Goal: Task Accomplishment & Management: Manage account settings

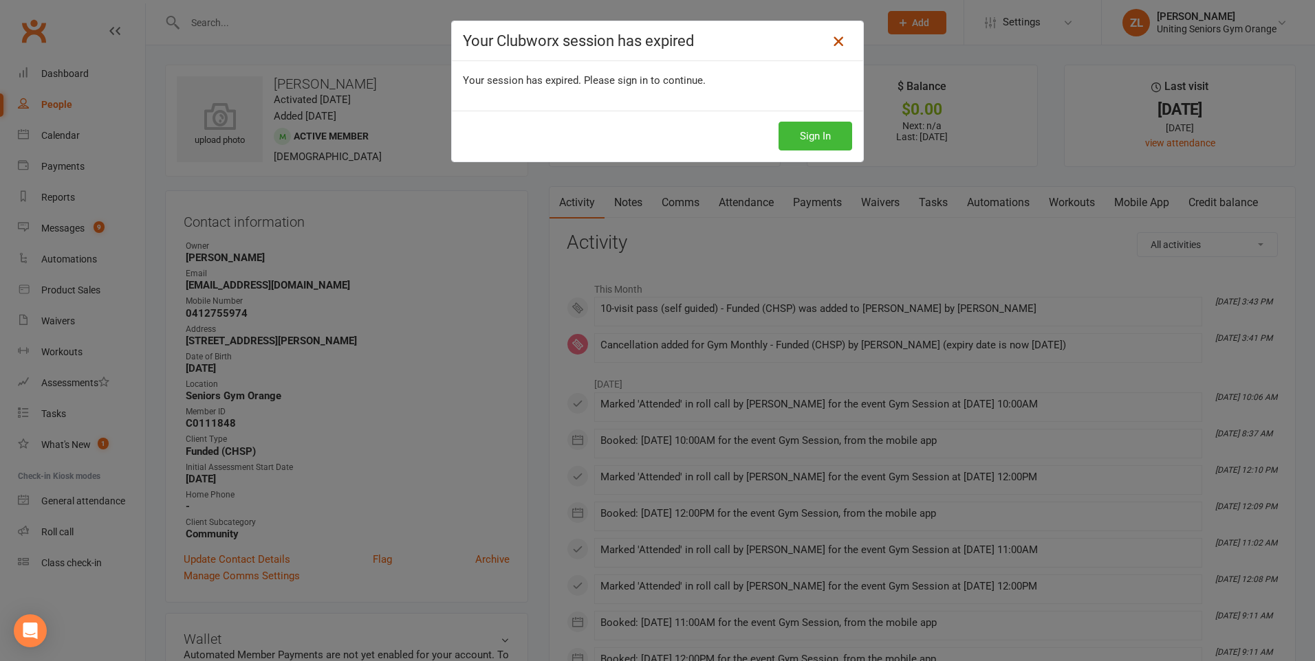
click at [832, 46] on icon at bounding box center [838, 41] width 17 height 17
click at [838, 44] on icon at bounding box center [838, 41] width 17 height 17
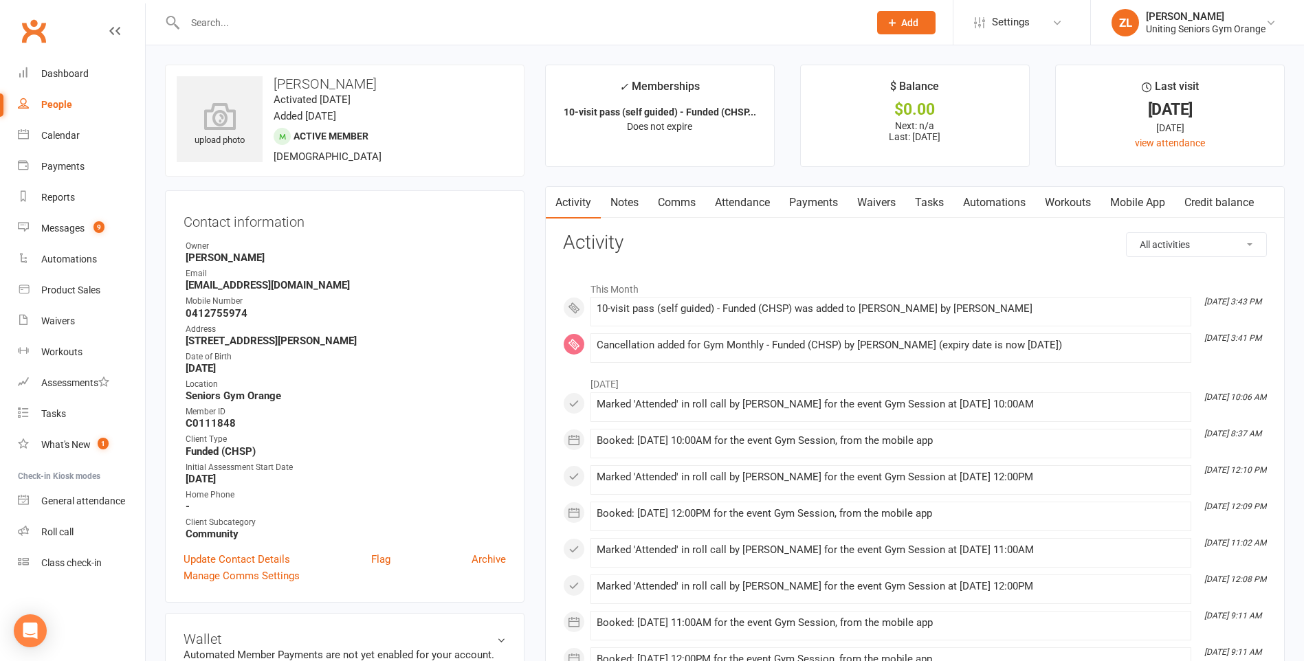
click at [267, 24] on input "text" at bounding box center [520, 22] width 679 height 19
type input "Fe"
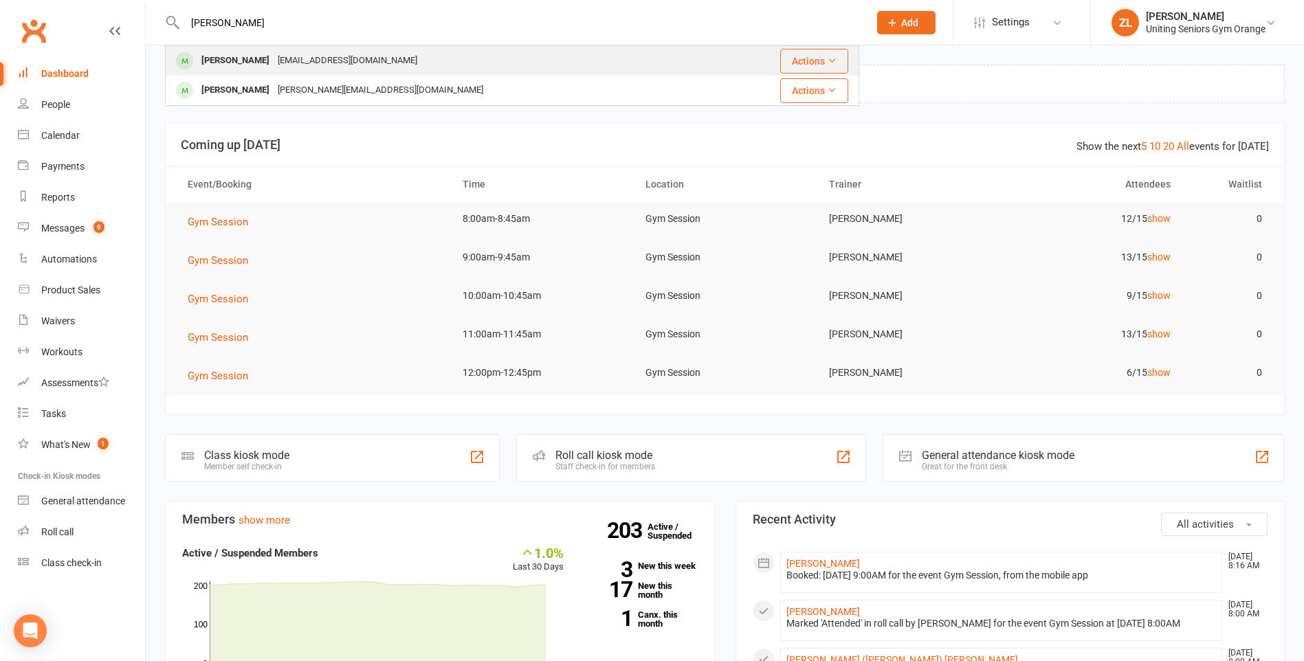
type input "[PERSON_NAME]"
click at [388, 46] on td "[PERSON_NAME] [EMAIL_ADDRESS][DOMAIN_NAME]" at bounding box center [445, 61] width 558 height 30
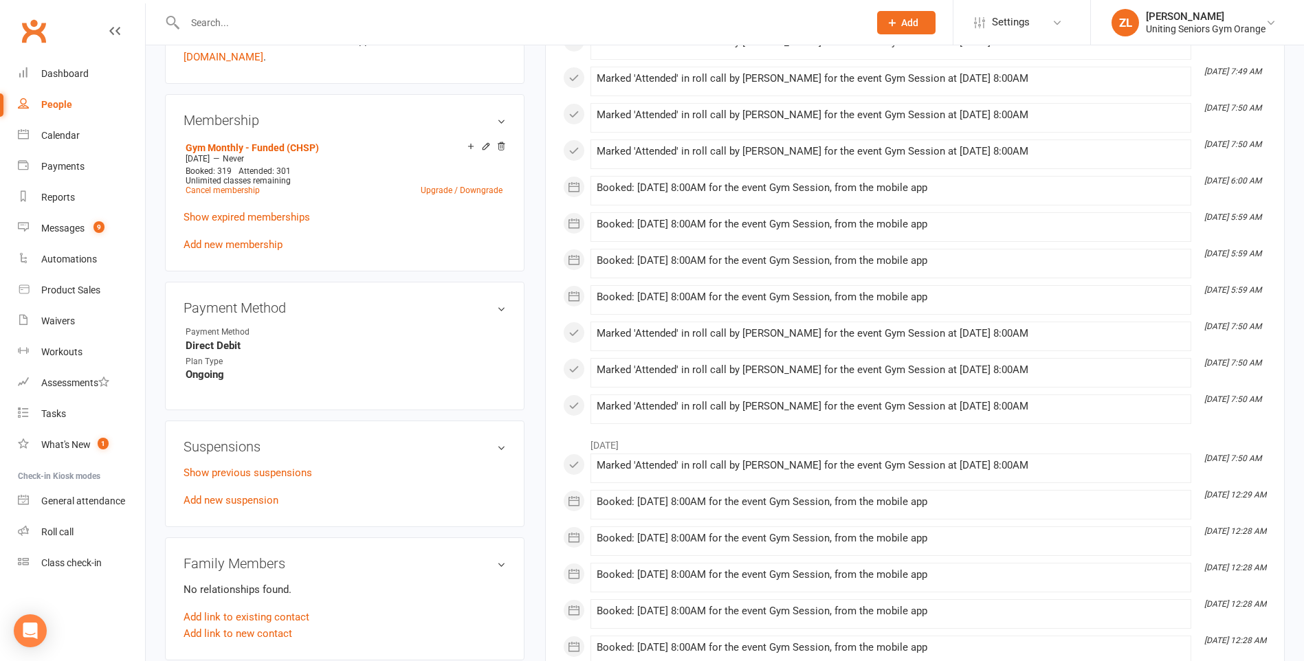
scroll to position [688, 0]
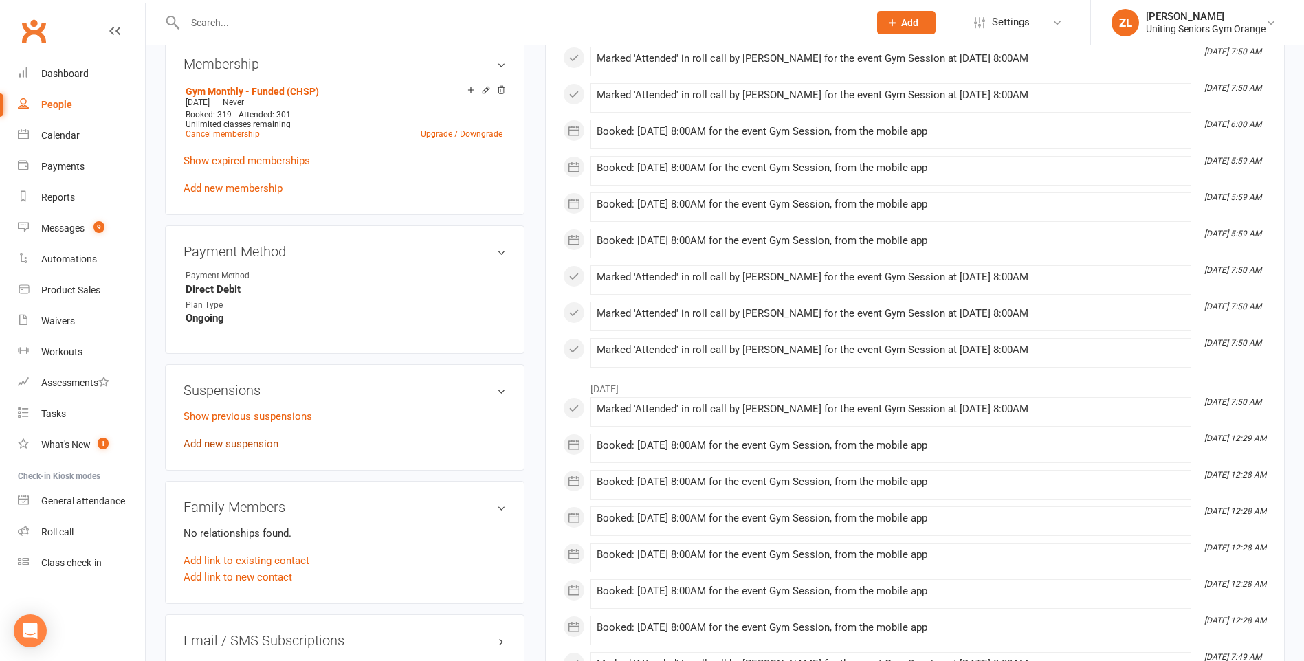
click at [232, 441] on link "Add new suspension" at bounding box center [231, 444] width 95 height 12
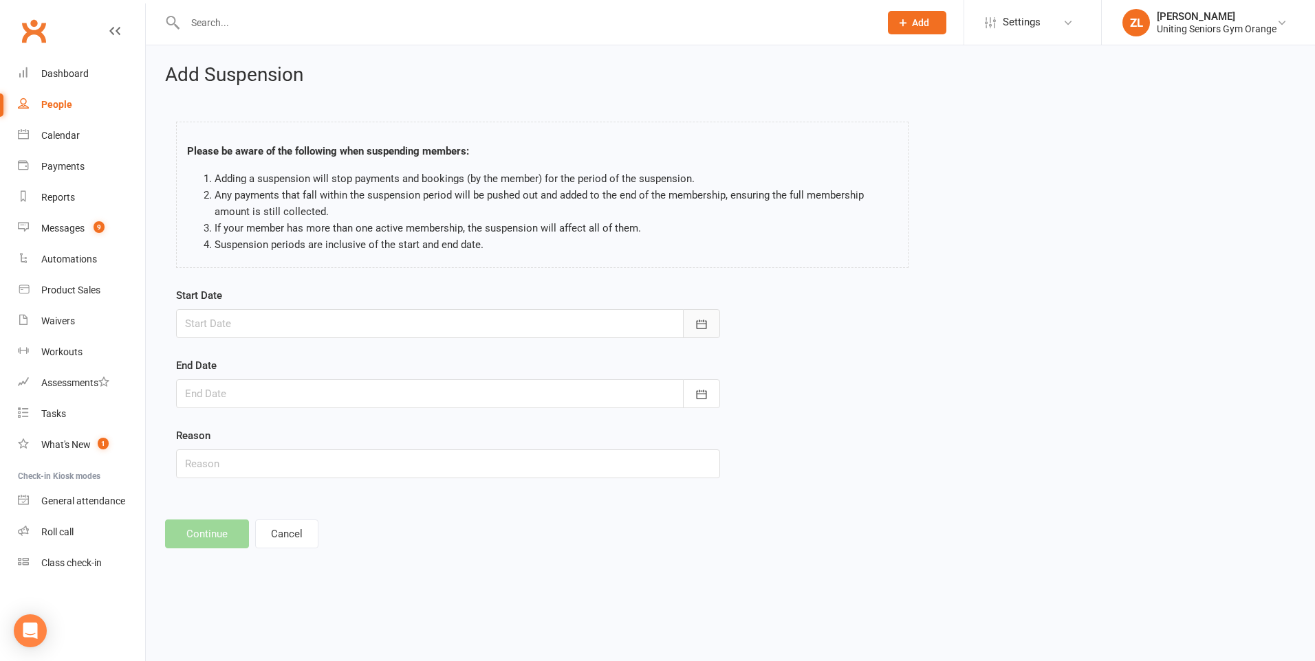
click at [706, 318] on icon "button" at bounding box center [701, 325] width 14 height 14
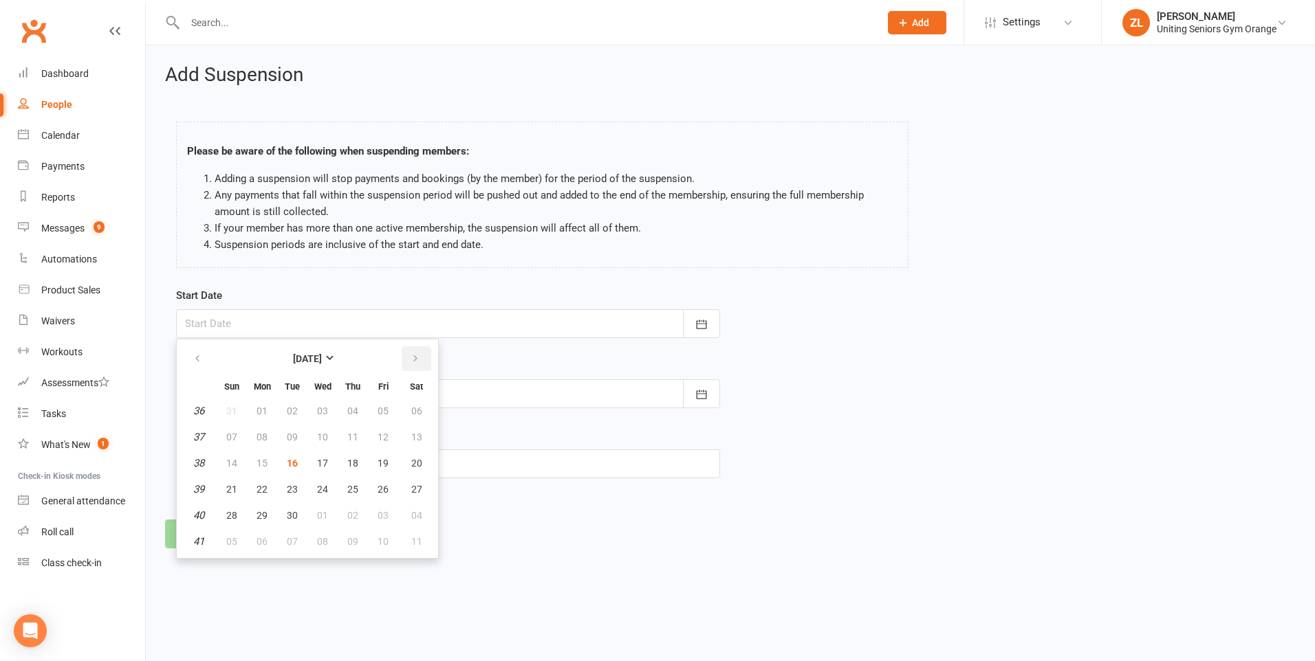
click at [414, 360] on icon "button" at bounding box center [415, 358] width 10 height 11
click at [373, 485] on button "24" at bounding box center [383, 489] width 29 height 25
type input "24 Oct 2025"
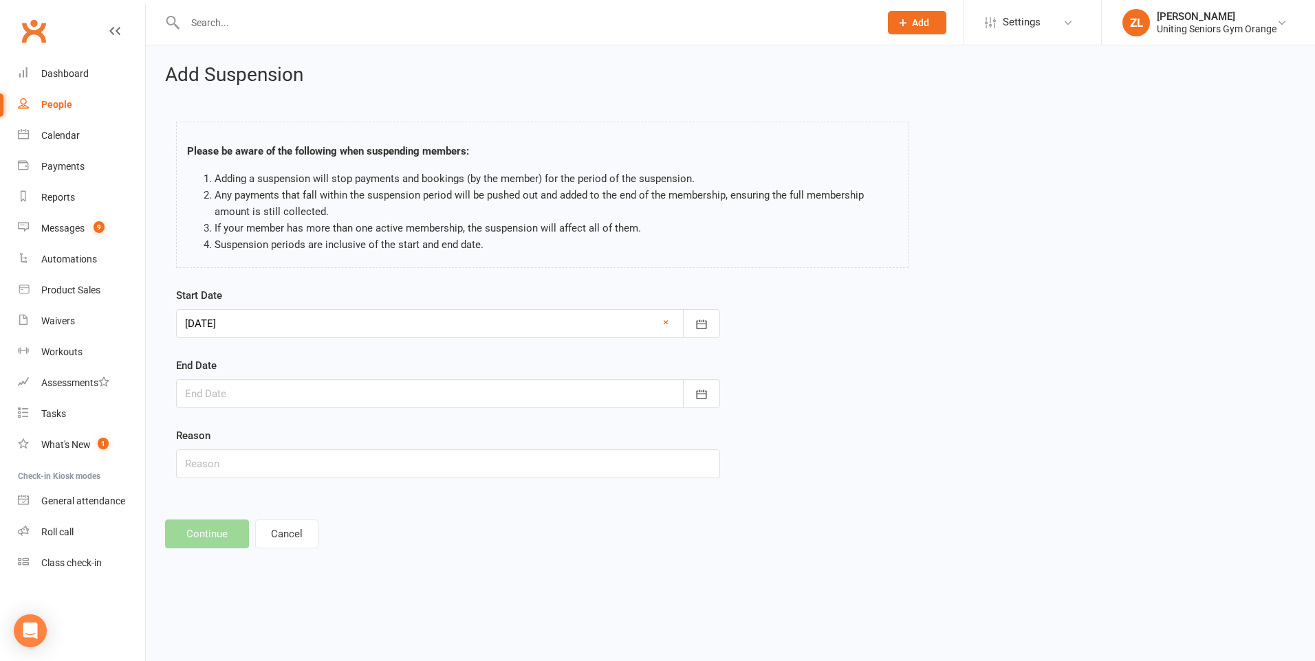
click at [325, 382] on div at bounding box center [448, 394] width 544 height 29
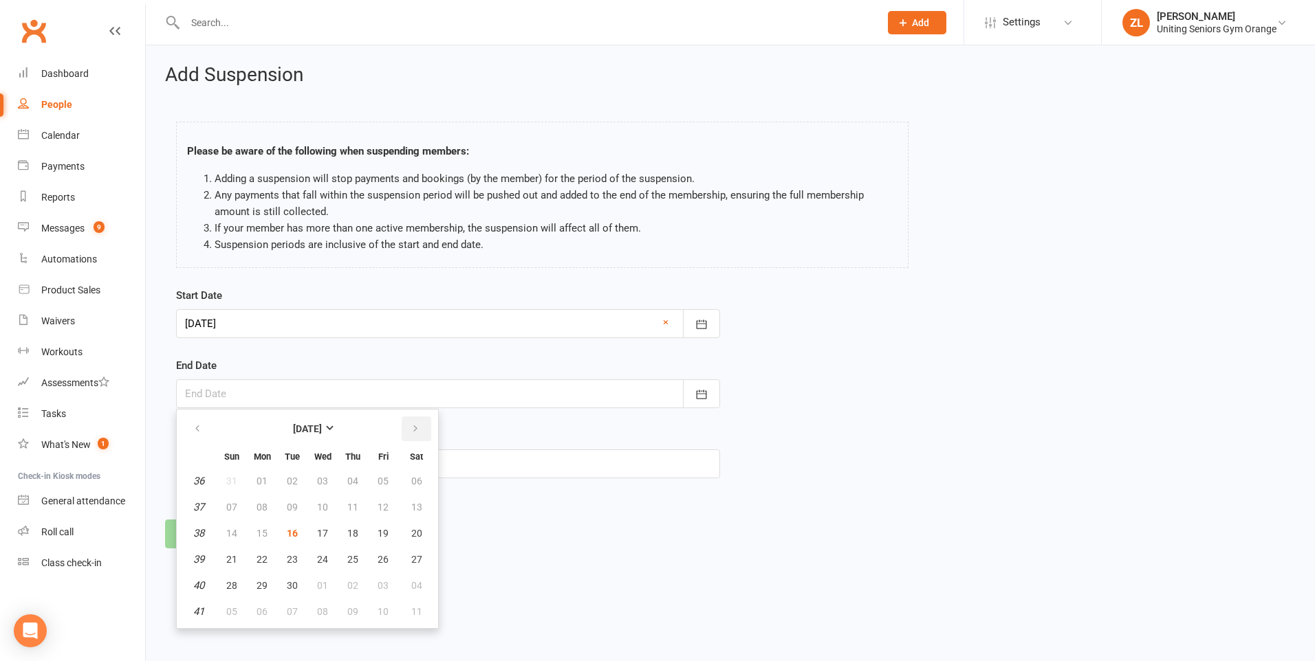
click at [419, 433] on icon "button" at bounding box center [415, 429] width 10 height 11
click at [386, 499] on button "07" at bounding box center [383, 507] width 29 height 25
type input "07 Nov 2025"
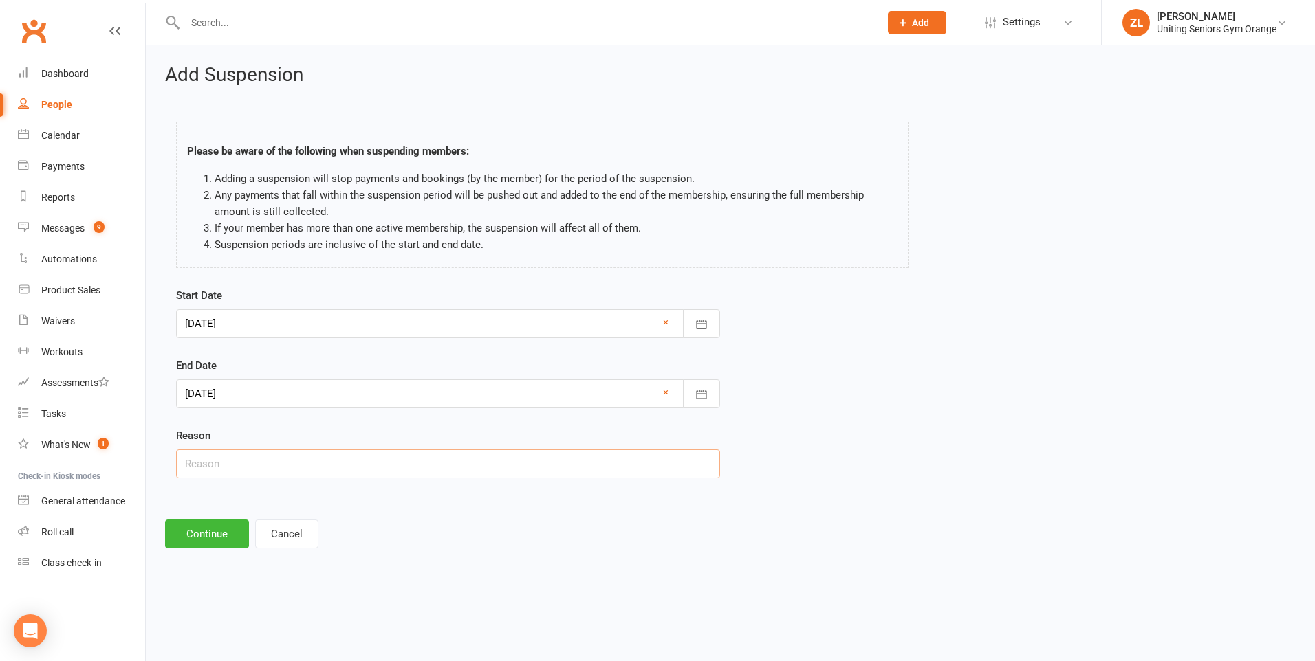
click at [393, 455] on input "text" at bounding box center [448, 464] width 544 height 29
type input "Holiday"
click at [179, 536] on button "Continue" at bounding box center [207, 534] width 84 height 29
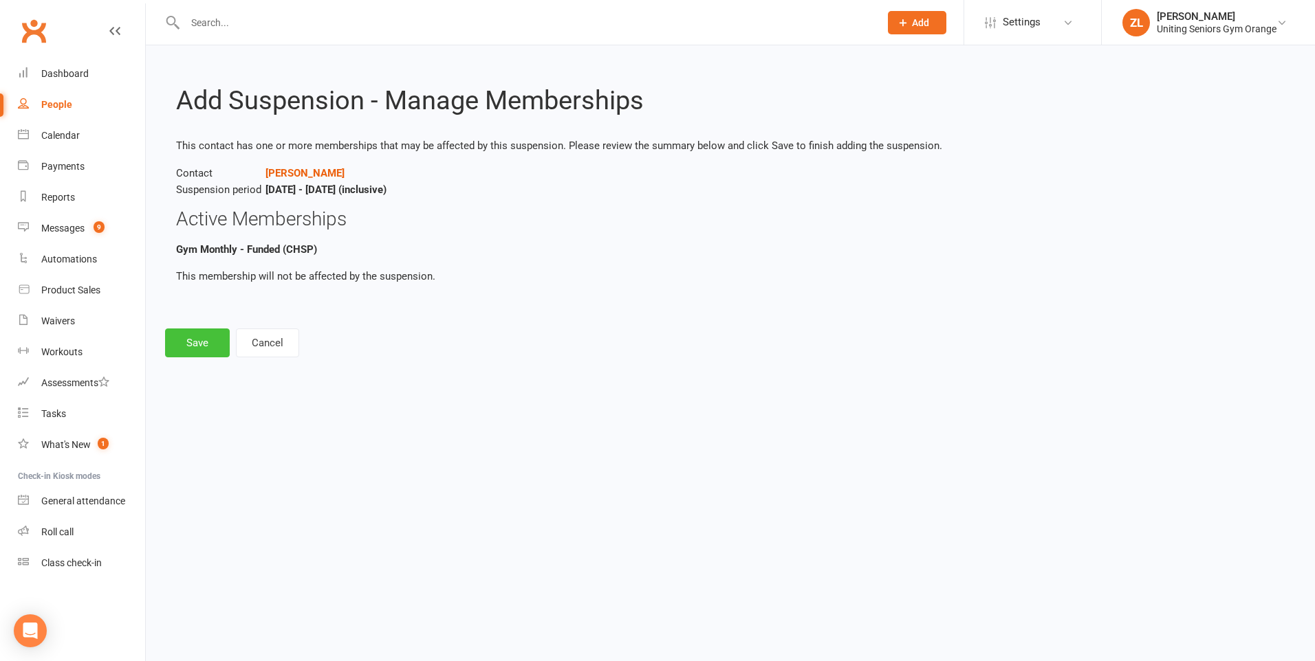
click at [208, 344] on button "Save" at bounding box center [197, 343] width 65 height 29
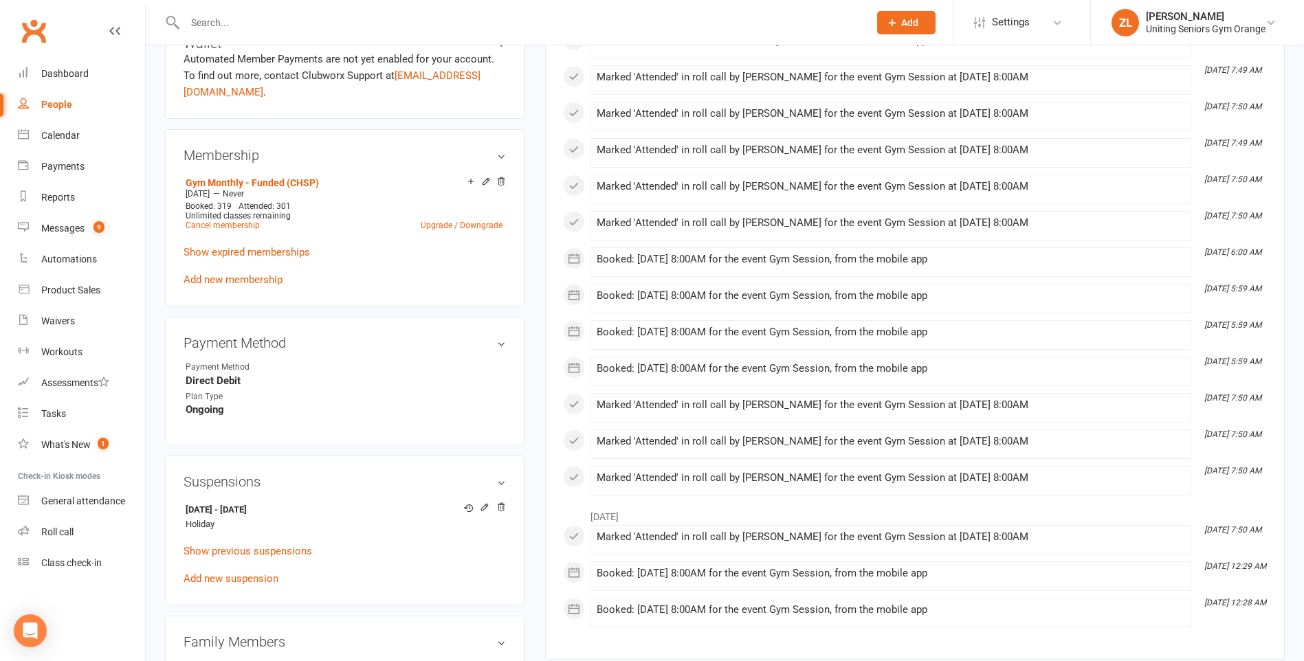
scroll to position [619, 0]
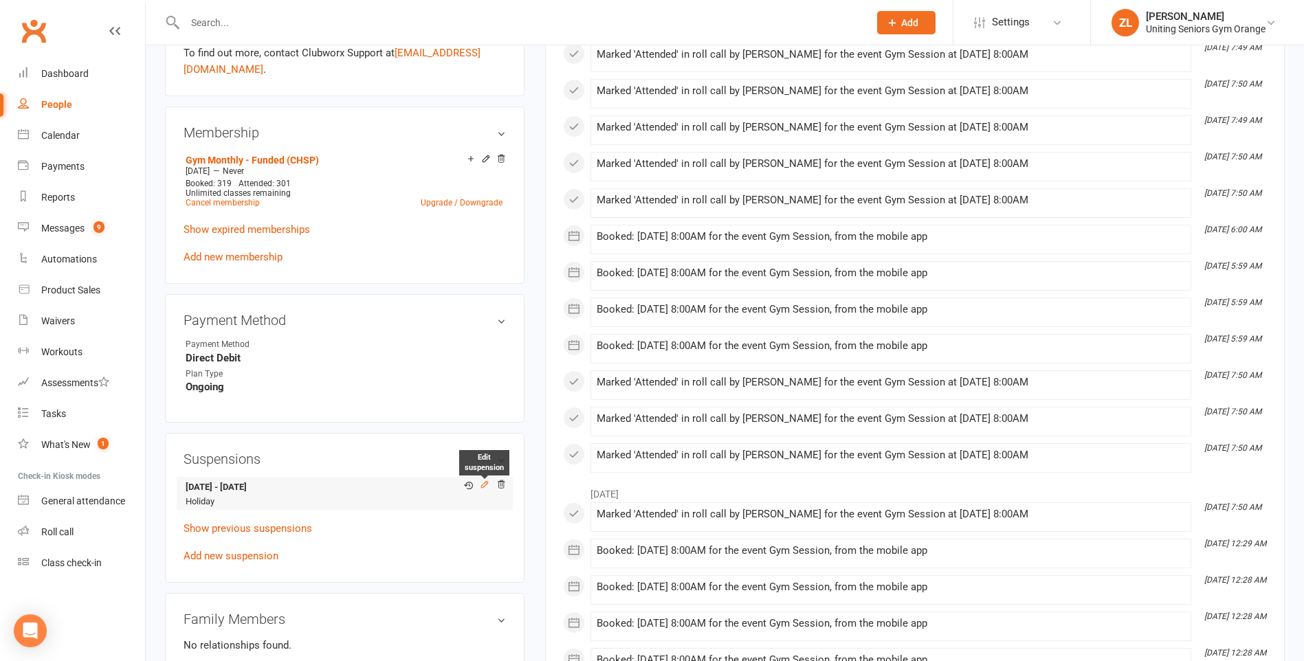
click at [483, 483] on icon at bounding box center [485, 485] width 10 height 10
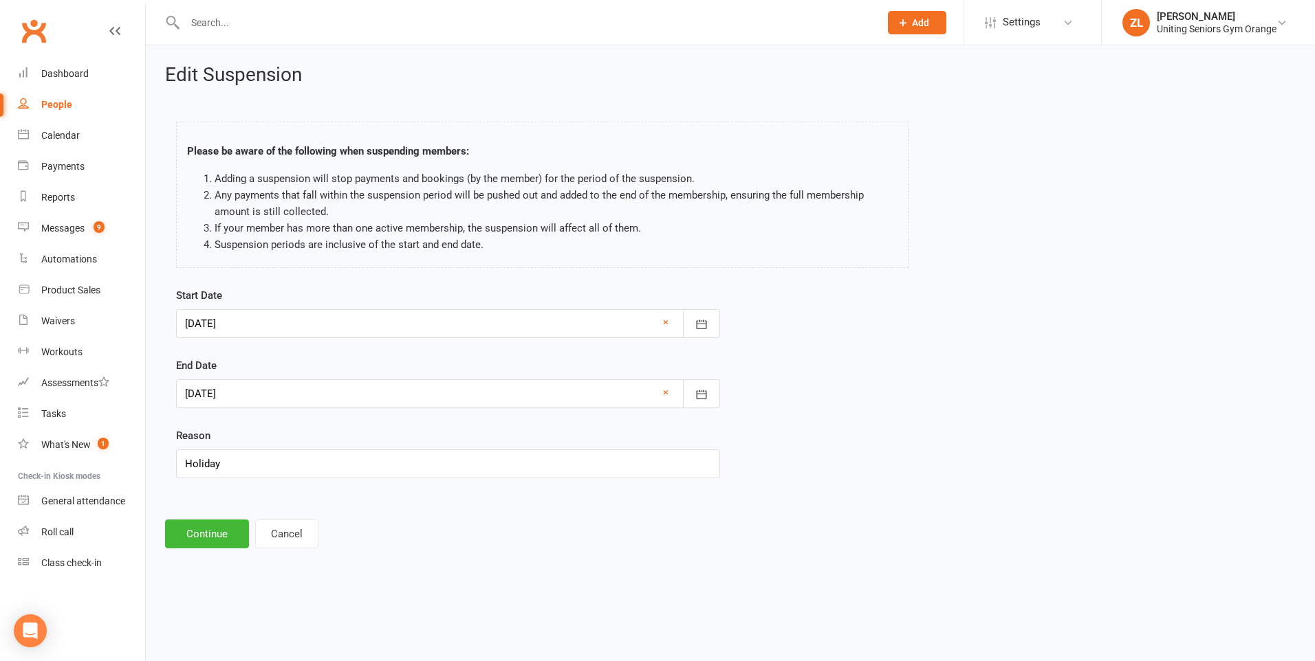
click at [384, 385] on div at bounding box center [448, 394] width 544 height 29
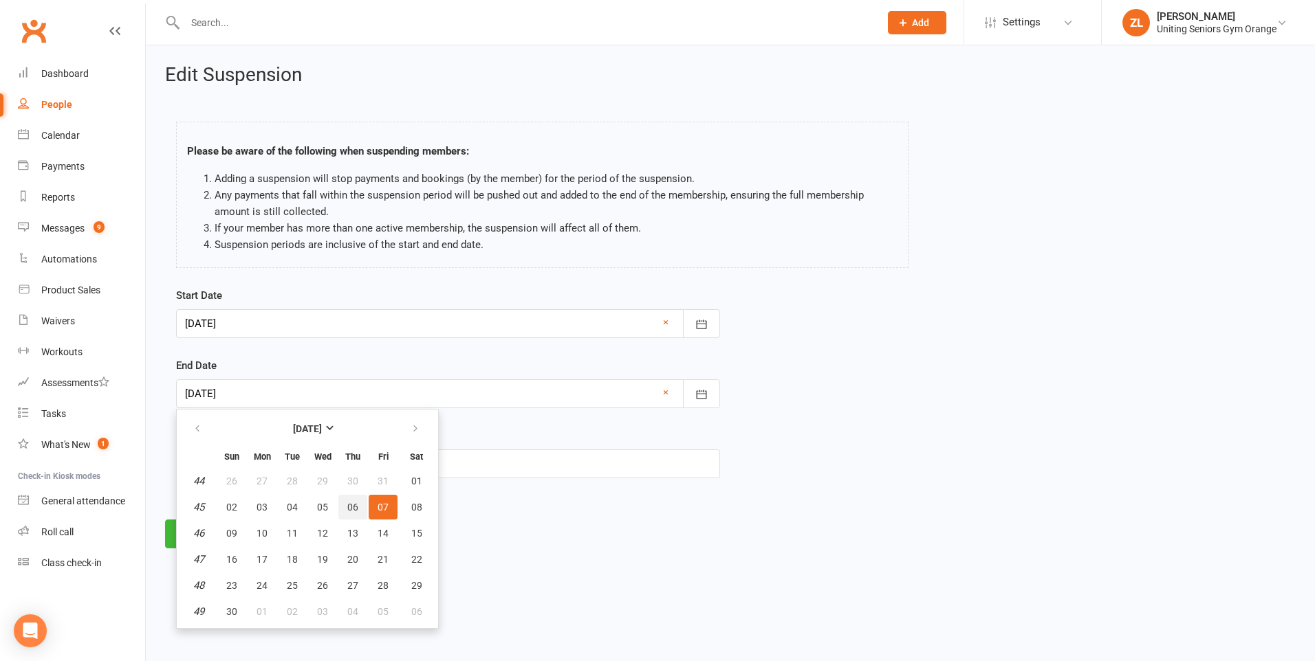
click at [359, 502] on button "06" at bounding box center [352, 507] width 29 height 25
type input "06 Nov 2025"
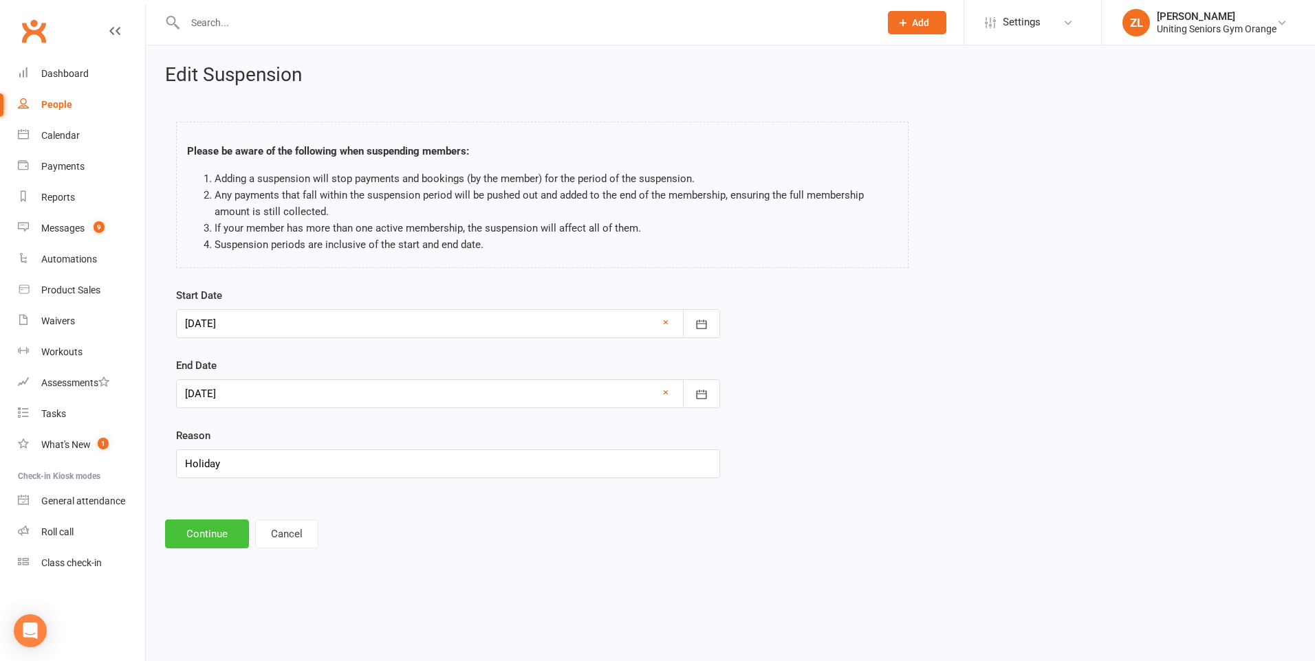
click at [191, 543] on button "Continue" at bounding box center [207, 534] width 84 height 29
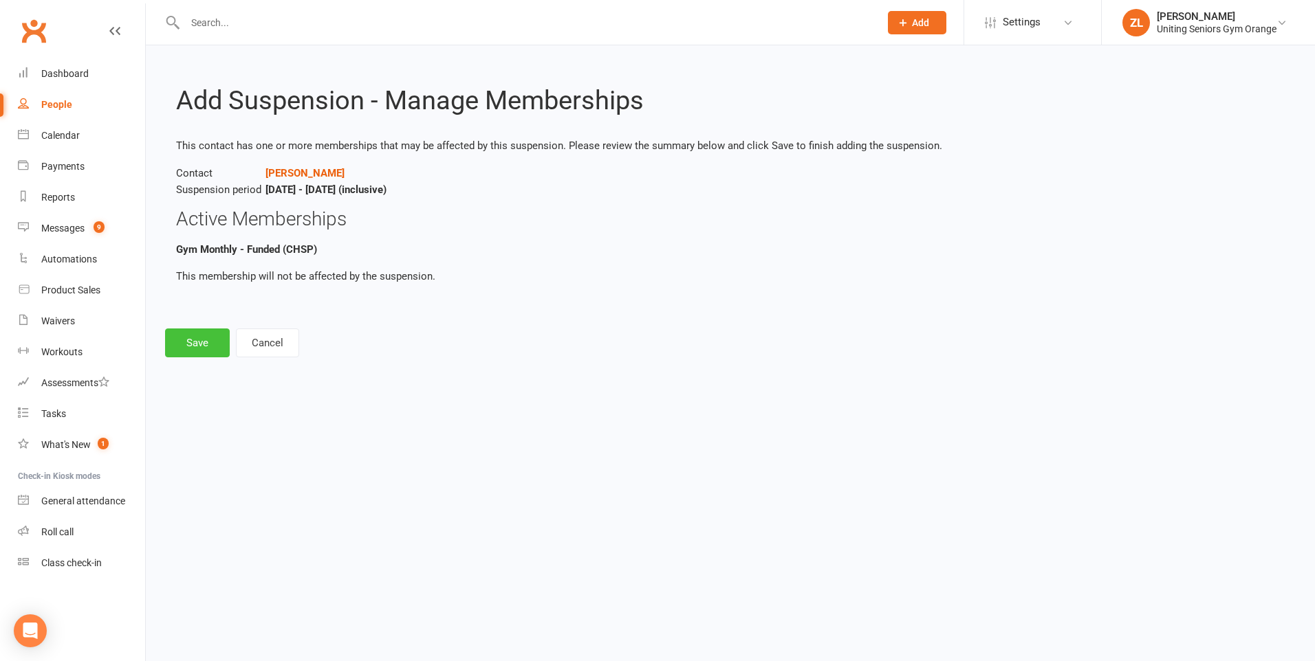
click at [214, 345] on button "Save" at bounding box center [197, 343] width 65 height 29
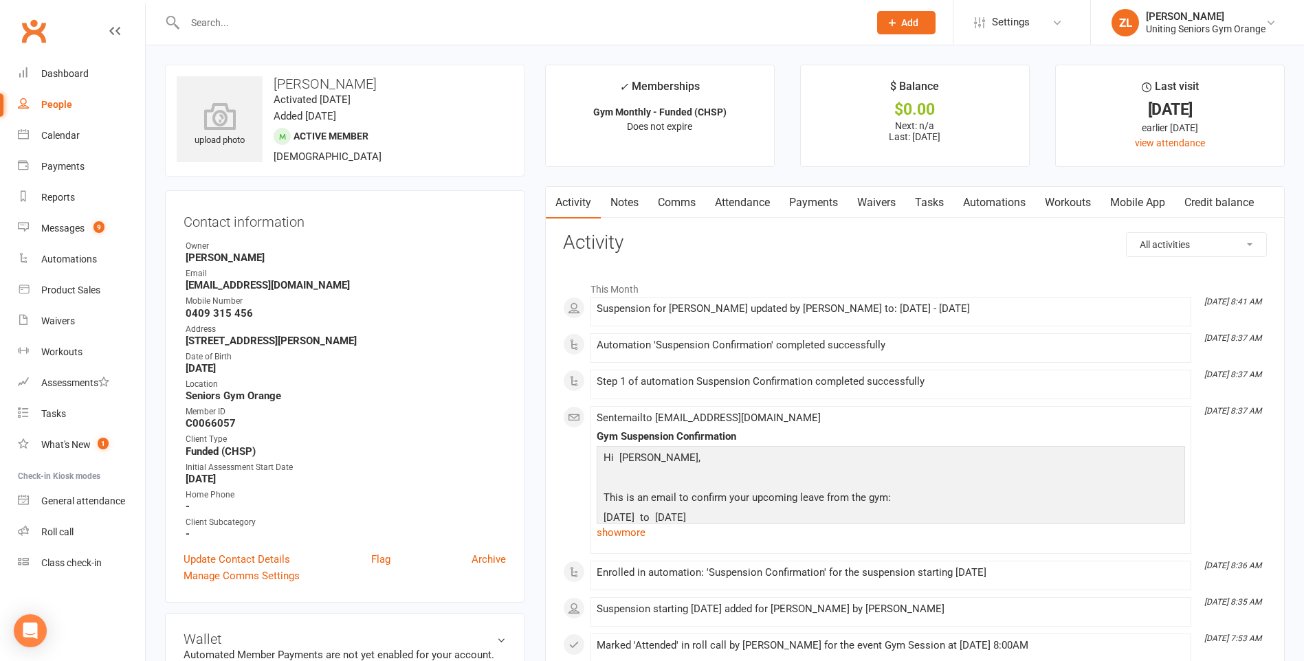
click at [366, 28] on input "text" at bounding box center [520, 22] width 679 height 19
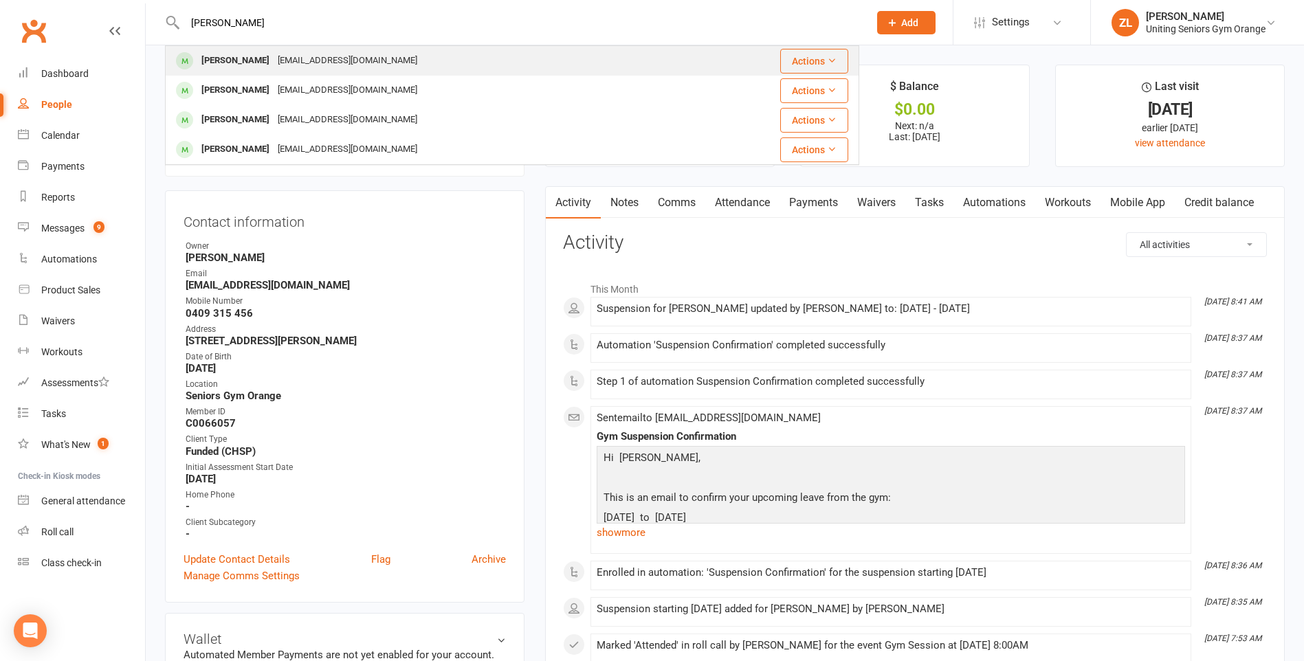
type input "cheryl mcdonald"
click at [474, 63] on div "Cheryl McDonald pezchez71@gmail.com" at bounding box center [431, 61] width 531 height 28
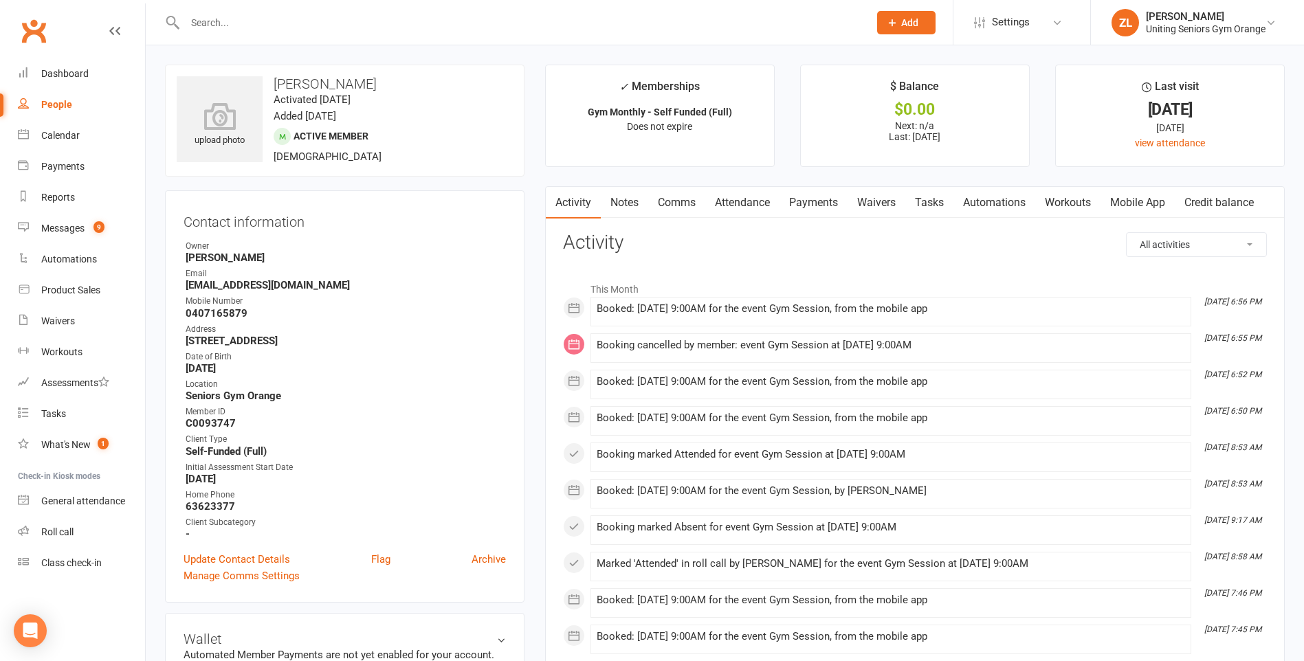
click at [749, 206] on link "Attendance" at bounding box center [742, 203] width 74 height 32
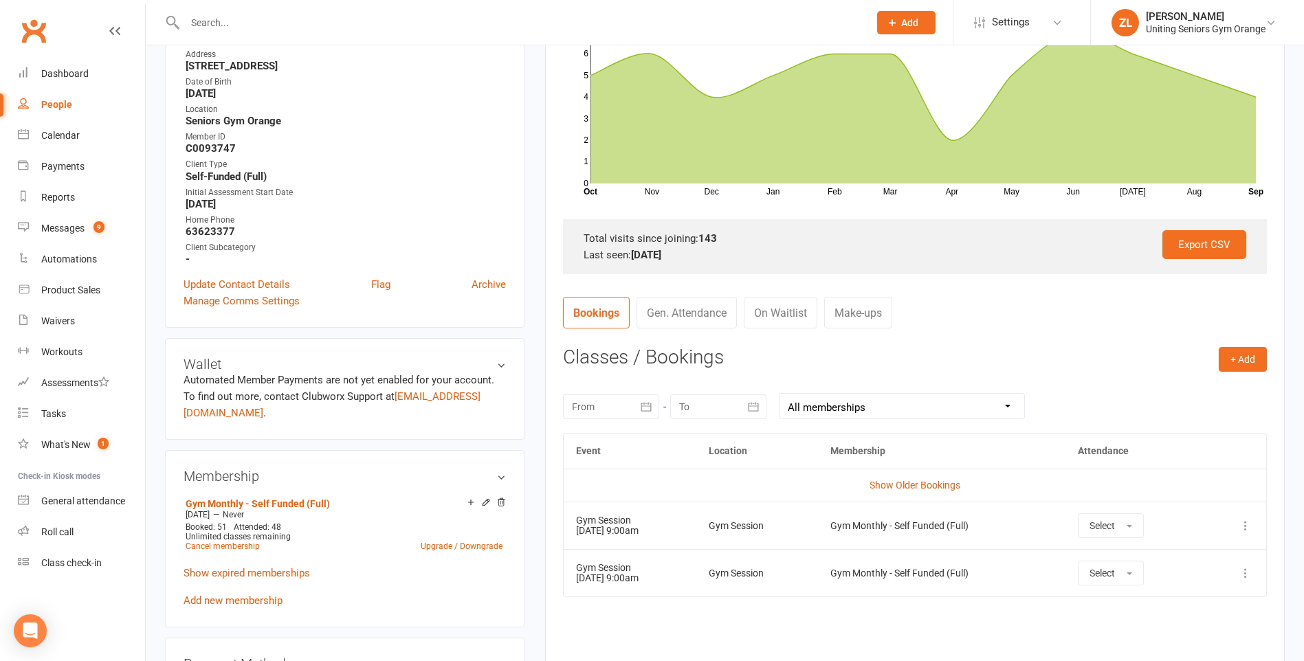
scroll to position [413, 0]
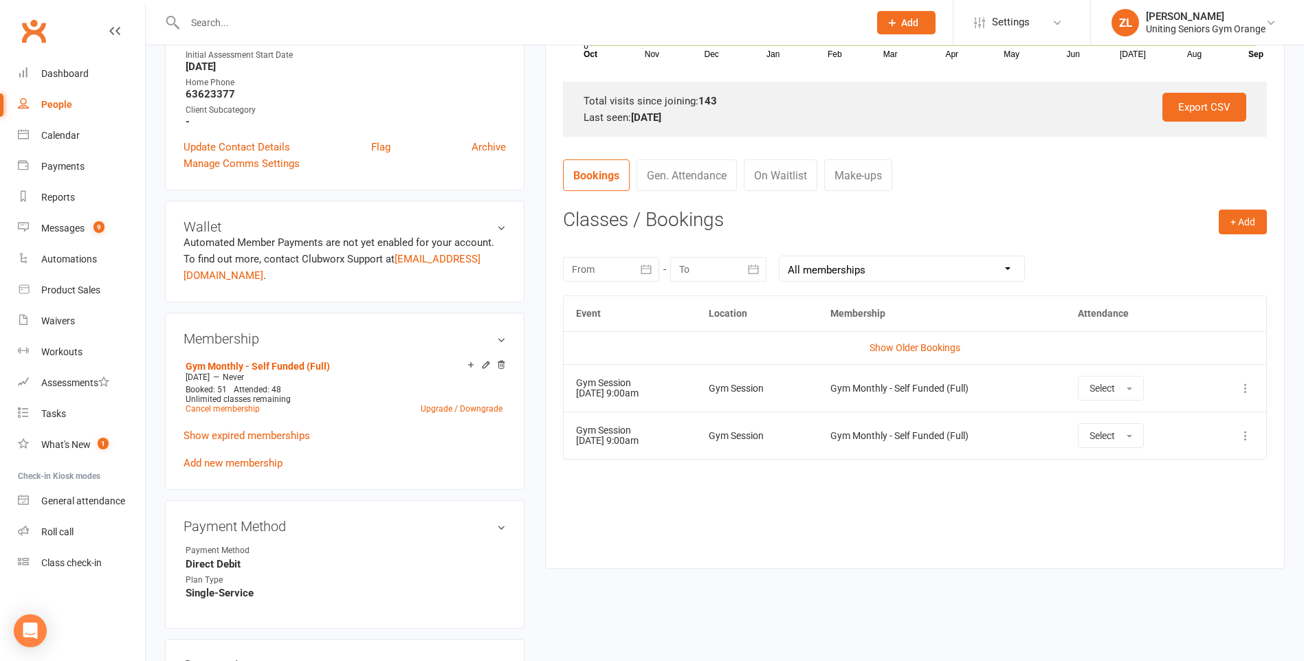
click at [635, 270] on button "button" at bounding box center [647, 269] width 25 height 25
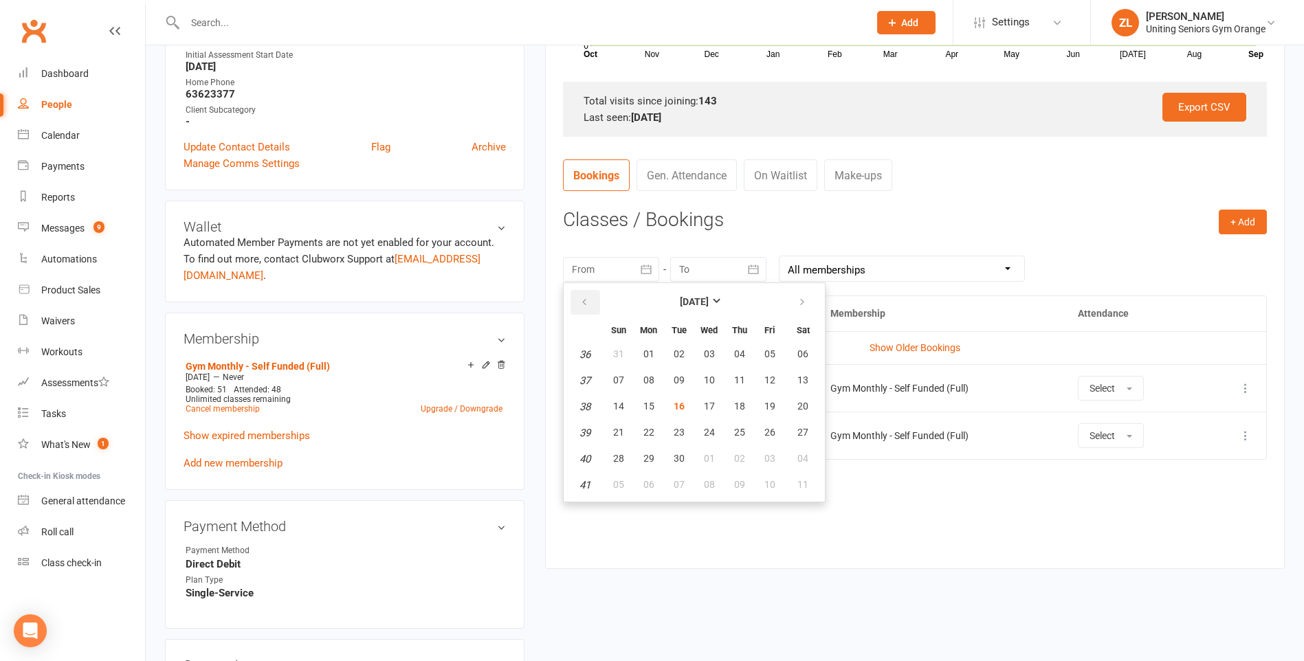
click at [593, 307] on button "button" at bounding box center [586, 302] width 30 height 25
click at [769, 355] on span "01" at bounding box center [770, 354] width 11 height 11
type input "01 Aug 2025"
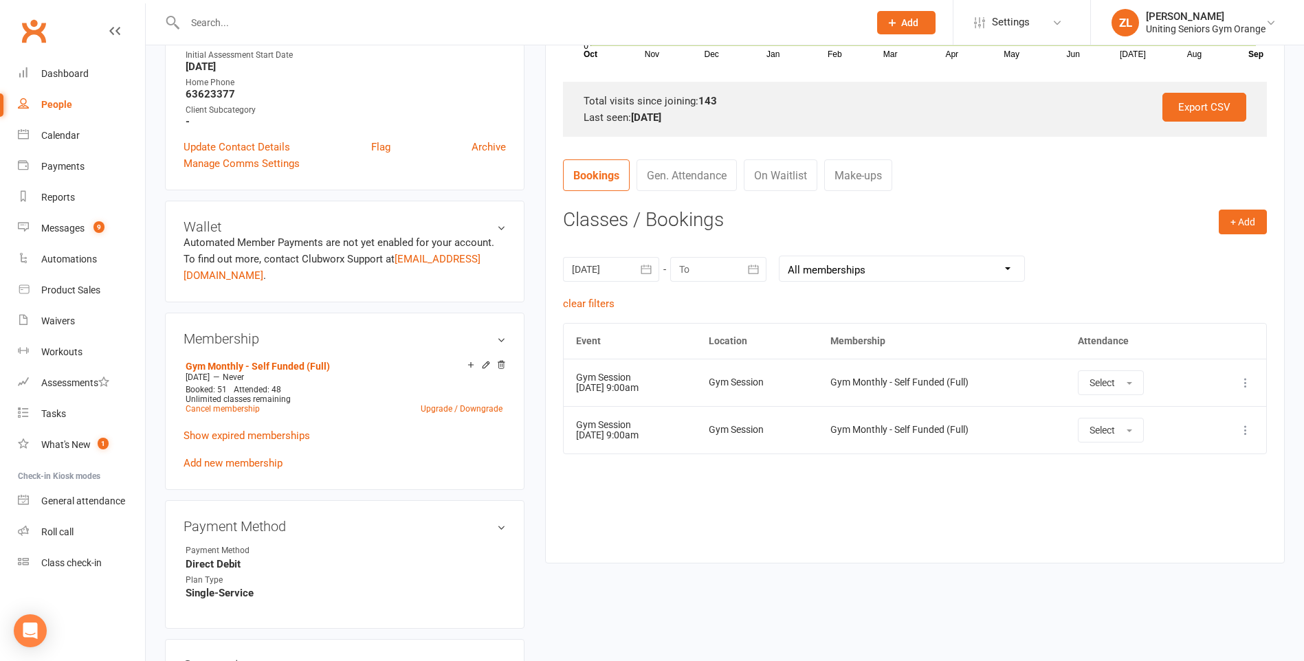
click at [741, 267] on div at bounding box center [718, 269] width 96 height 25
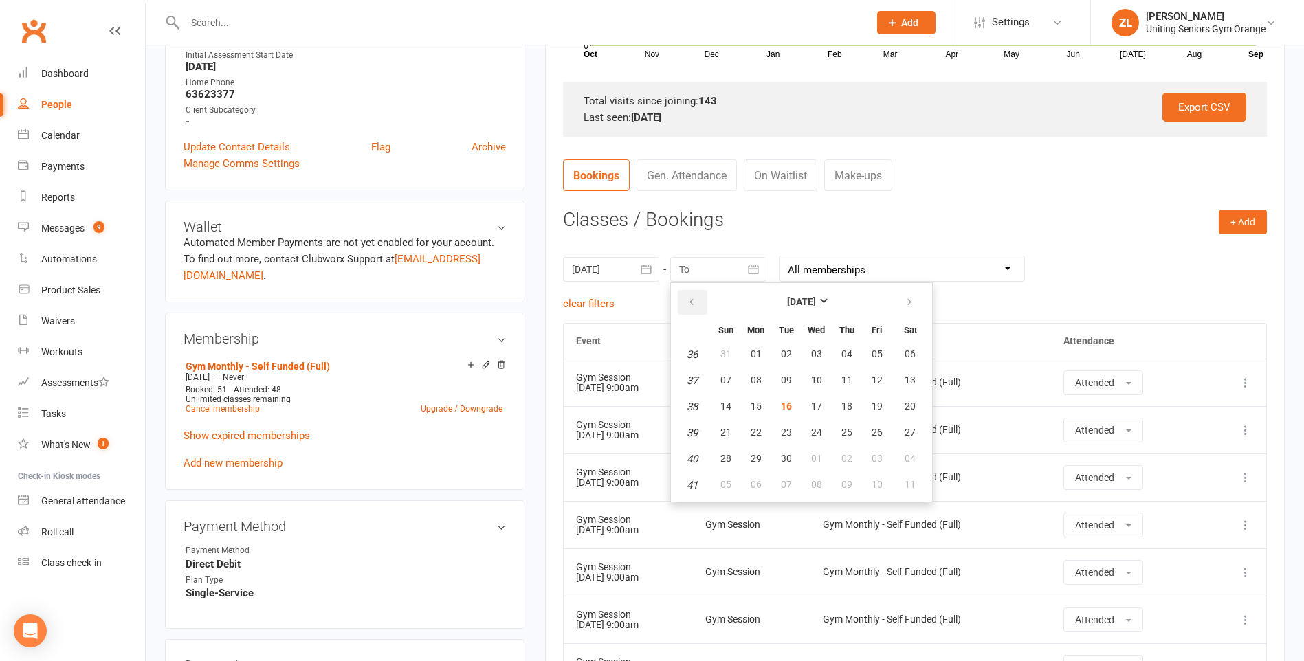
click at [680, 305] on button "button" at bounding box center [693, 302] width 30 height 25
click at [732, 488] on button "31" at bounding box center [726, 485] width 29 height 25
type input "31 Aug 2025"
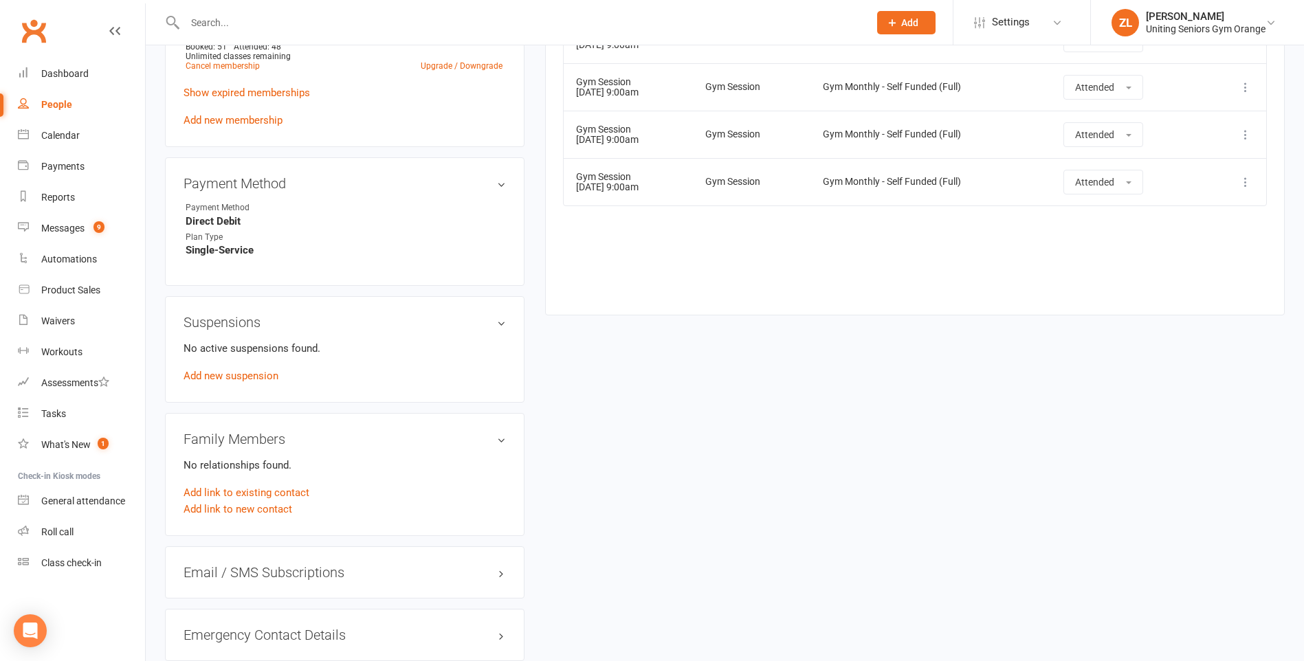
scroll to position [756, 0]
click at [499, 325] on h3 "Suspensions" at bounding box center [345, 321] width 322 height 15
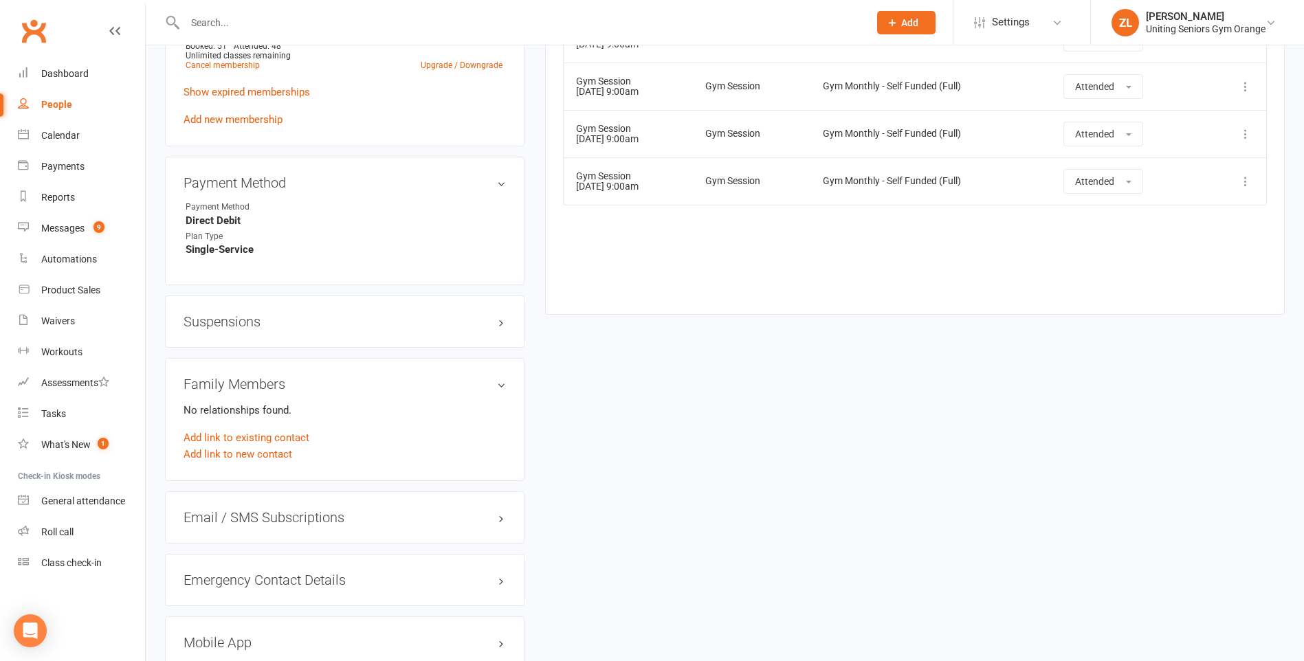
click at [499, 325] on h3 "Suspensions" at bounding box center [345, 321] width 322 height 15
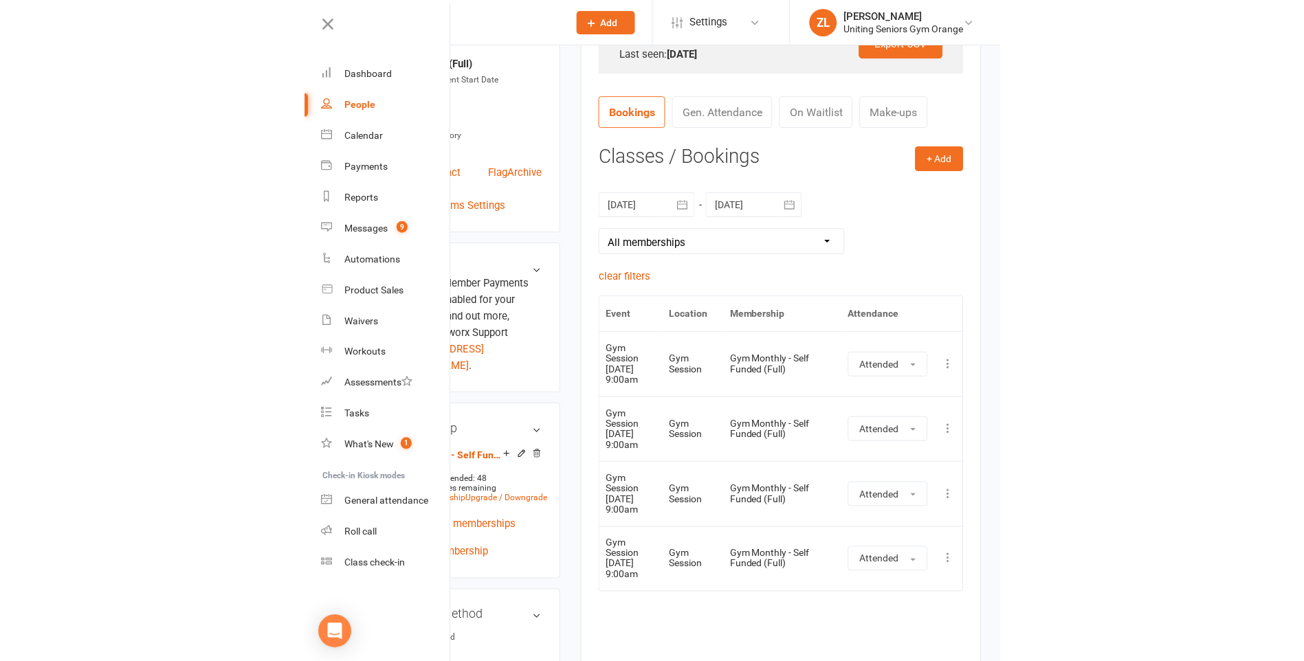
scroll to position [481, 0]
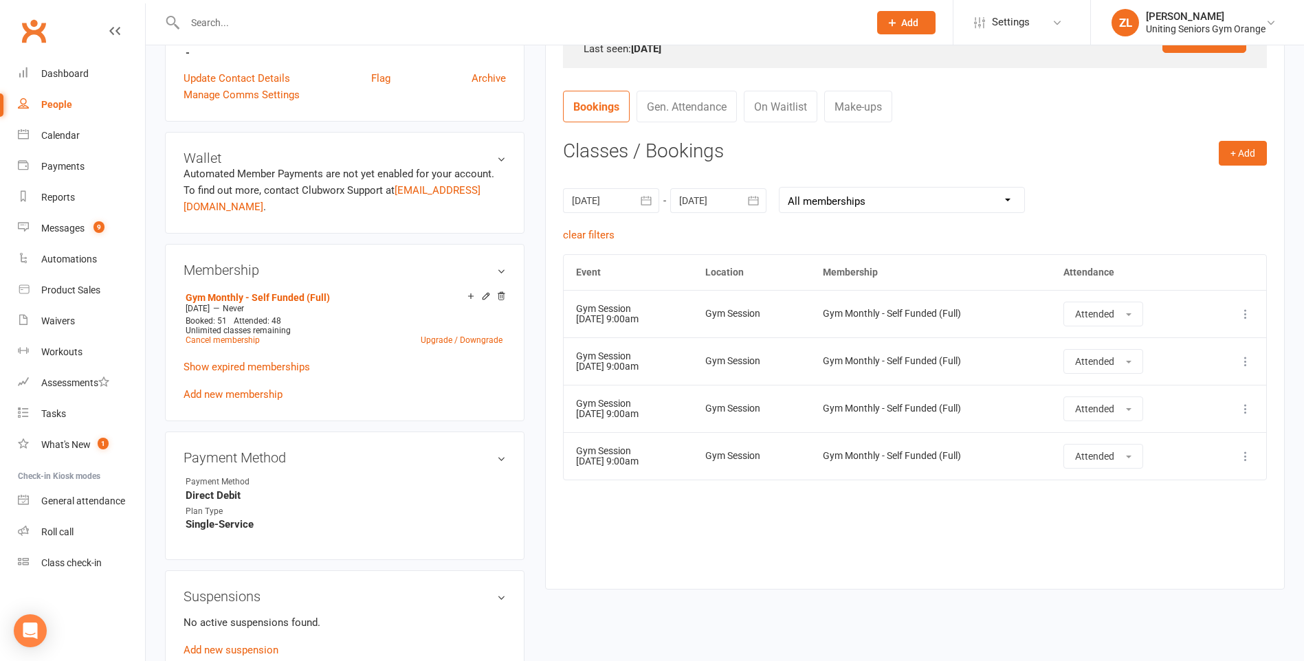
click at [252, 19] on input "text" at bounding box center [520, 22] width 679 height 19
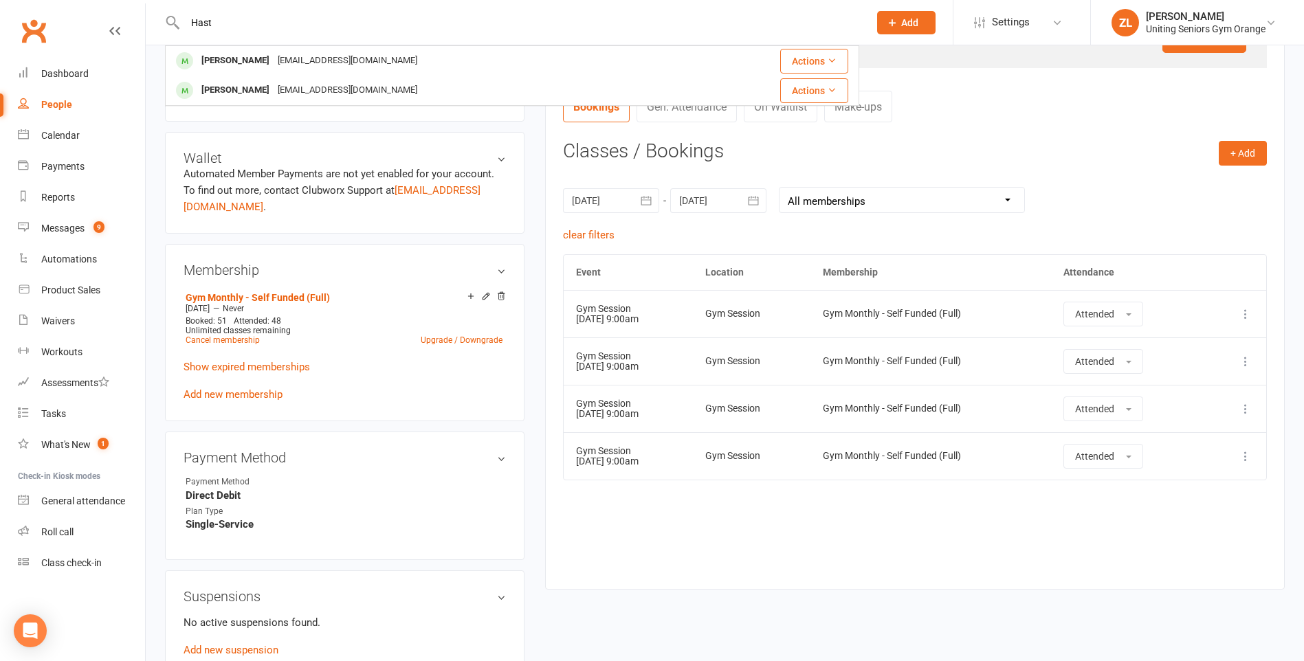
type input "Hast"
click at [269, 54] on div "Wendy Hasthorpe" at bounding box center [235, 61] width 76 height 20
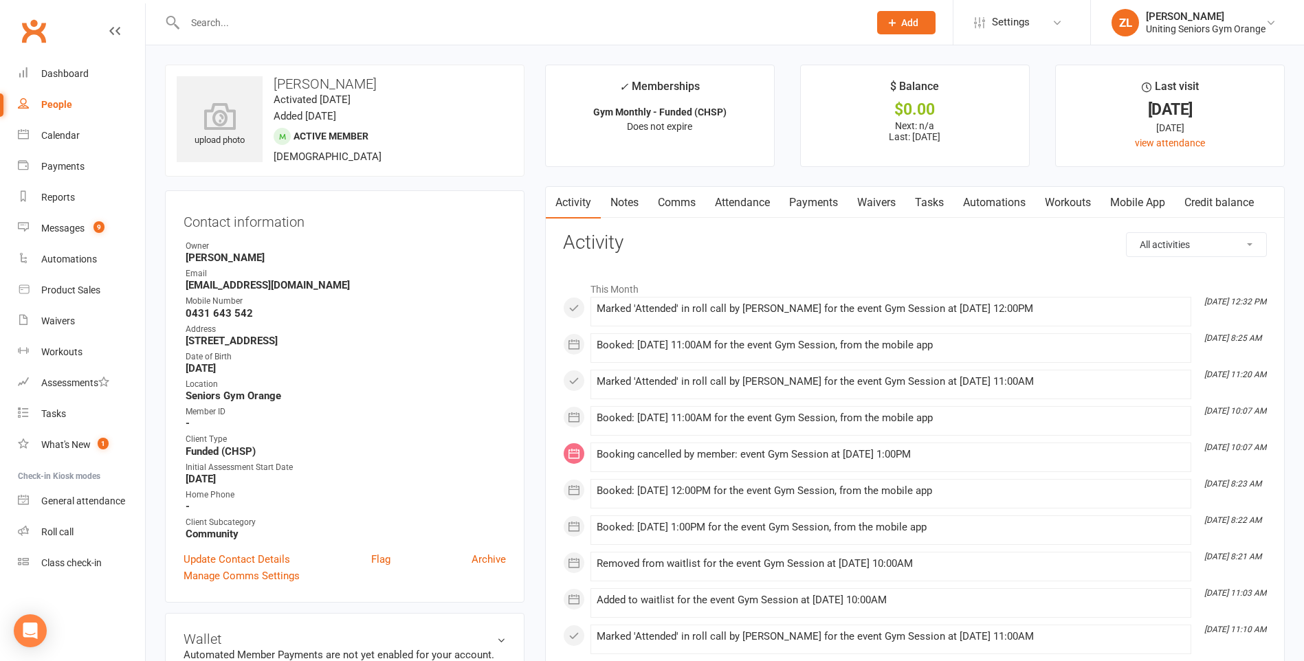
click at [508, 22] on input "text" at bounding box center [520, 22] width 679 height 19
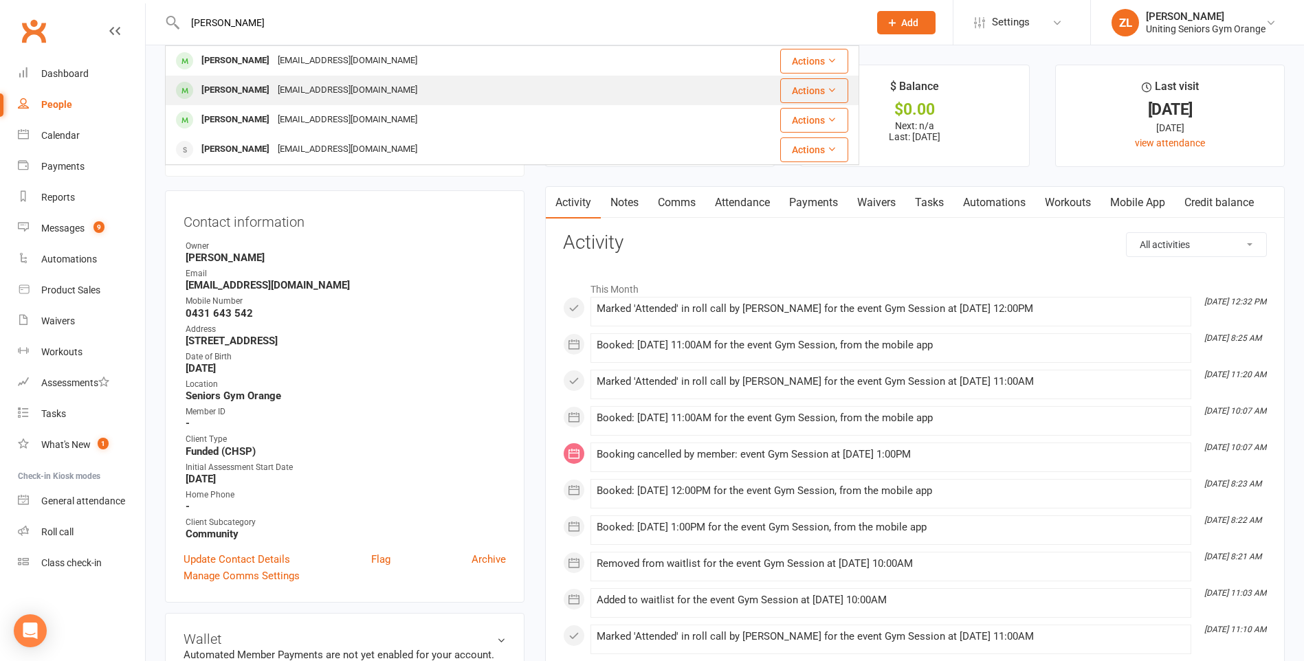
type input "Barlow"
click at [488, 89] on div "Margaret Barlow margaretbarlow64@gmail.com" at bounding box center [431, 90] width 531 height 28
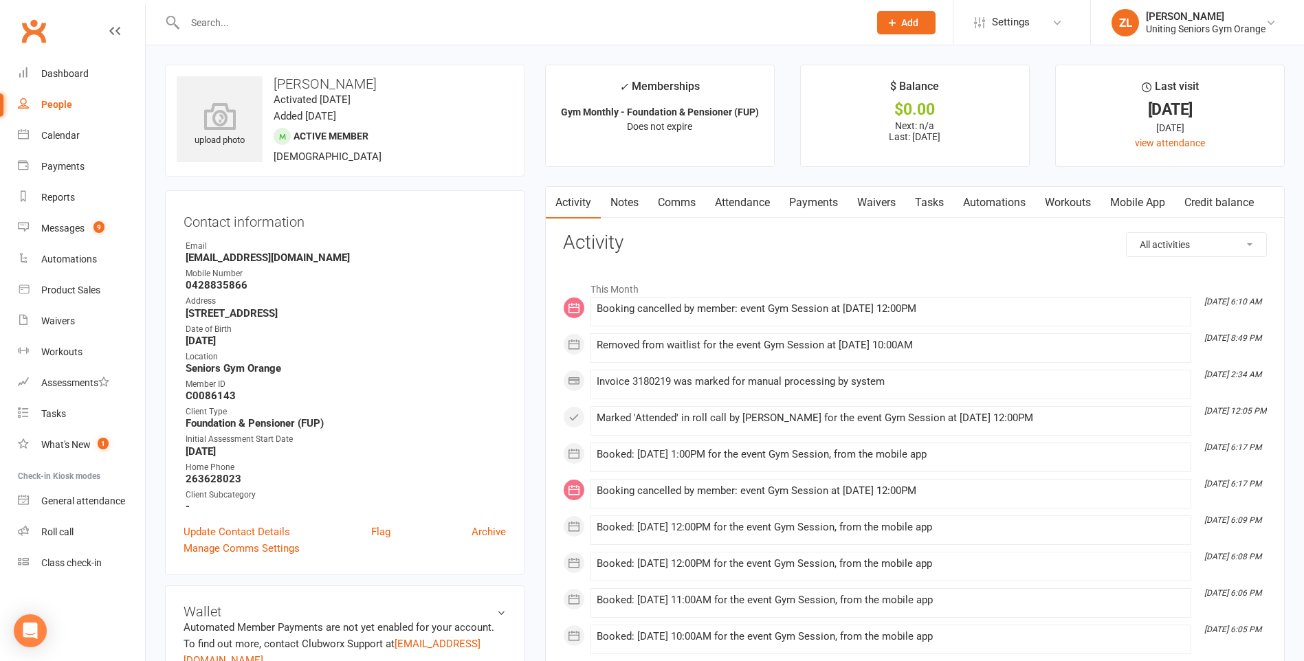
click at [355, 23] on input "text" at bounding box center [520, 22] width 679 height 19
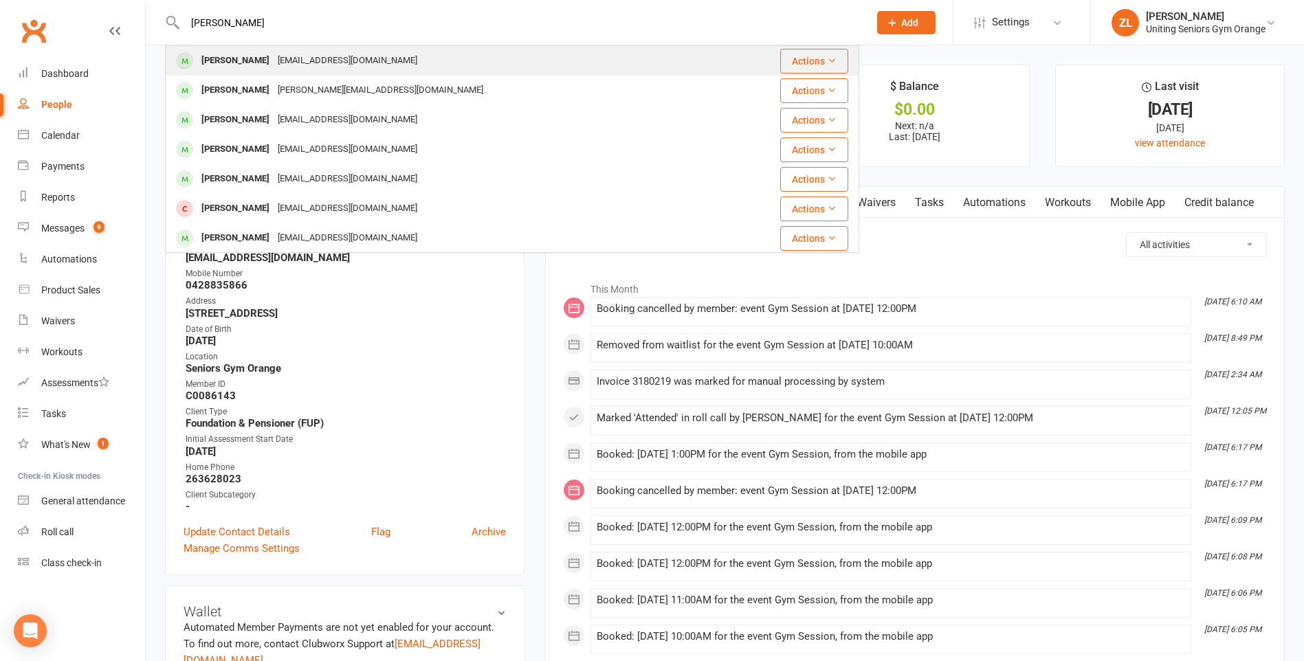
type input "David abarlow"
click at [346, 67] on div "oombarlow@gmail.com" at bounding box center [348, 61] width 148 height 20
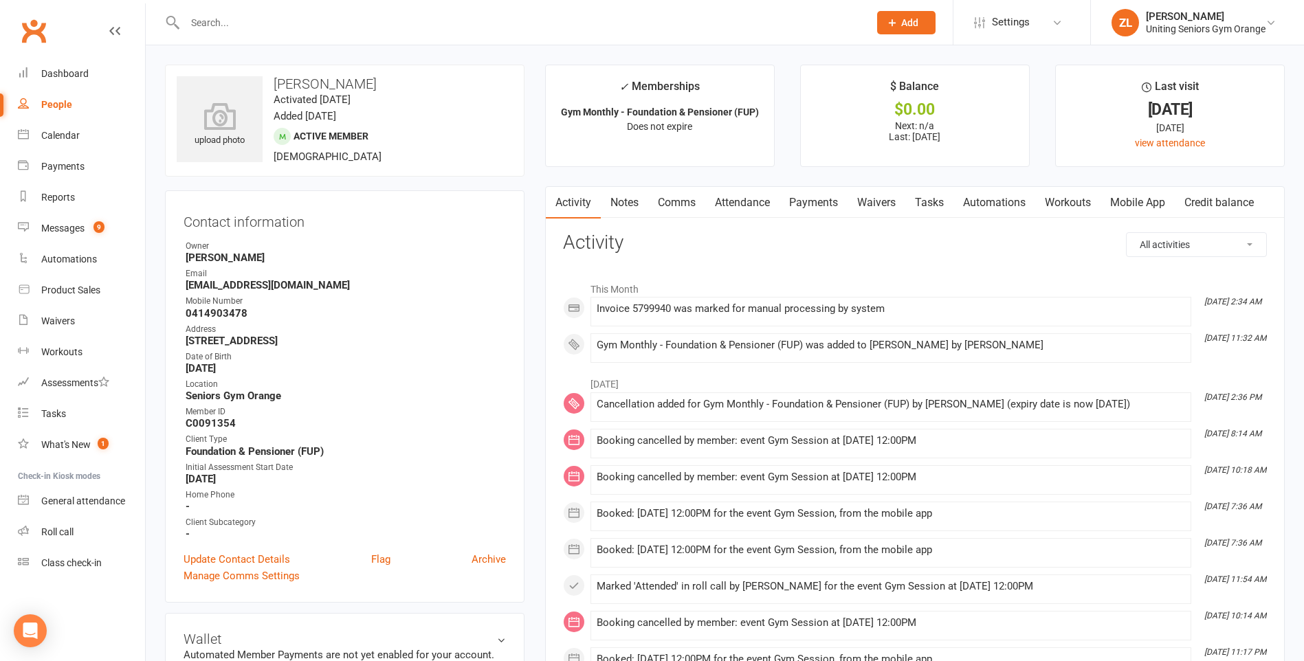
drag, startPoint x: 395, startPoint y: 270, endPoint x: 512, endPoint y: 235, distance: 122.5
click at [512, 235] on div "Contact information Owner Vanessa Gaynor Email oombarlow@gmail.com Mobile Numbe…" at bounding box center [345, 396] width 360 height 413
